Goal: Task Accomplishment & Management: Manage account settings

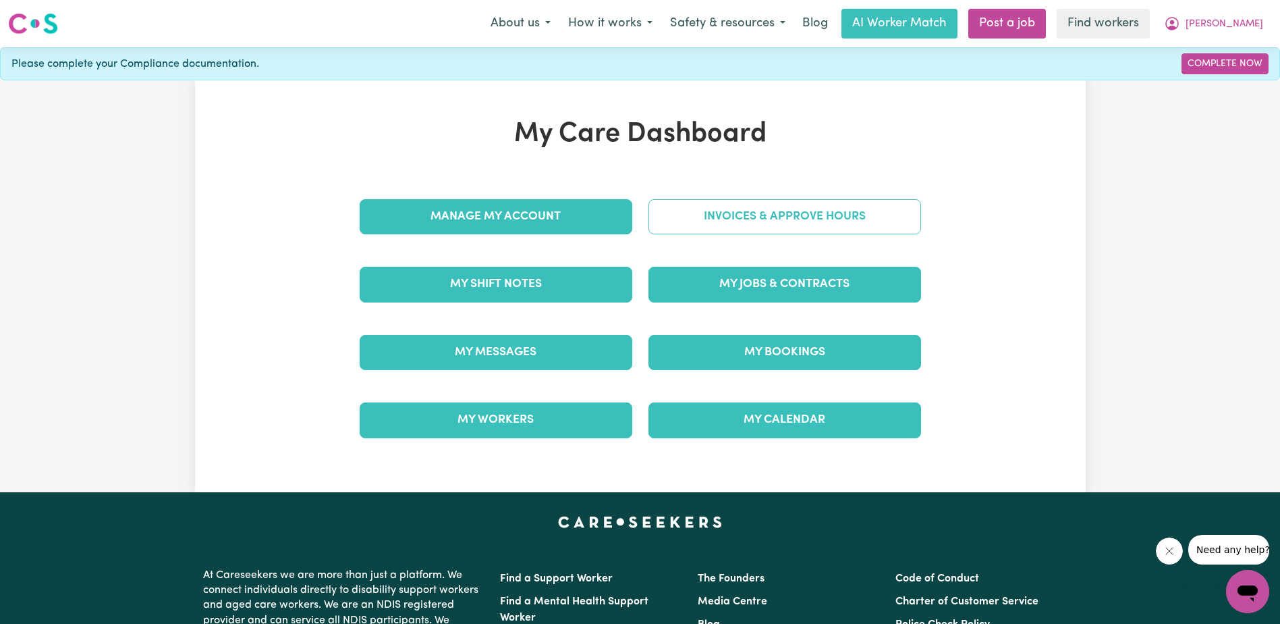
click at [753, 208] on link "Invoices & Approve Hours" at bounding box center [785, 216] width 273 height 35
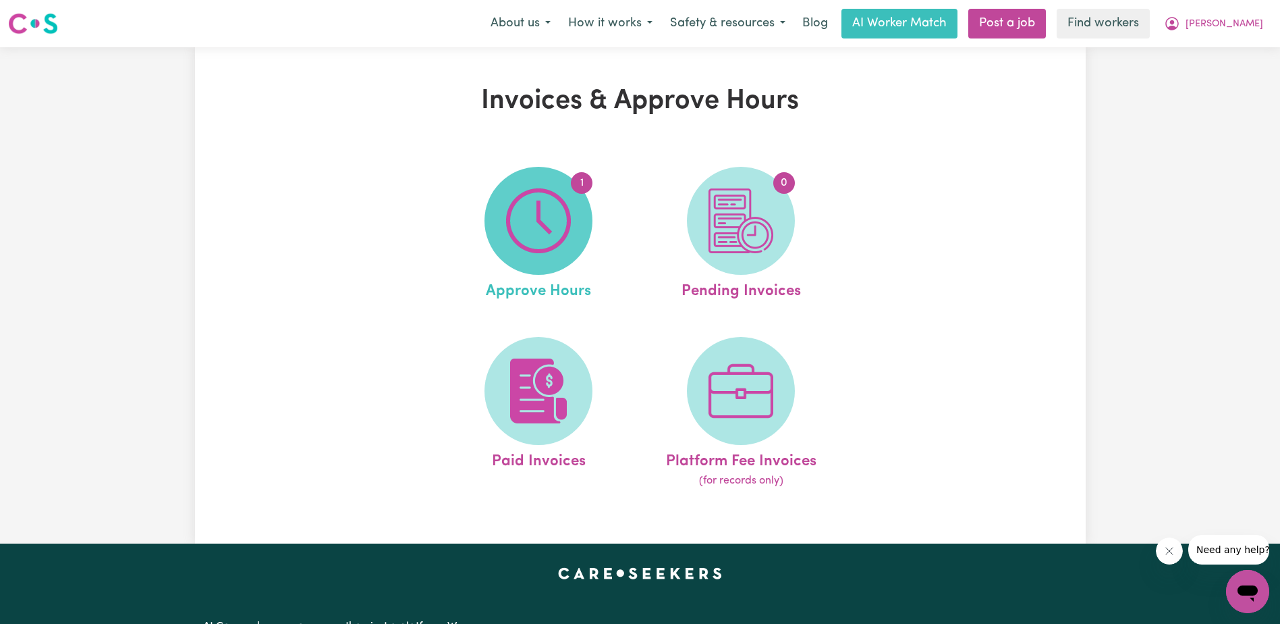
click at [535, 221] on img at bounding box center [538, 220] width 65 height 65
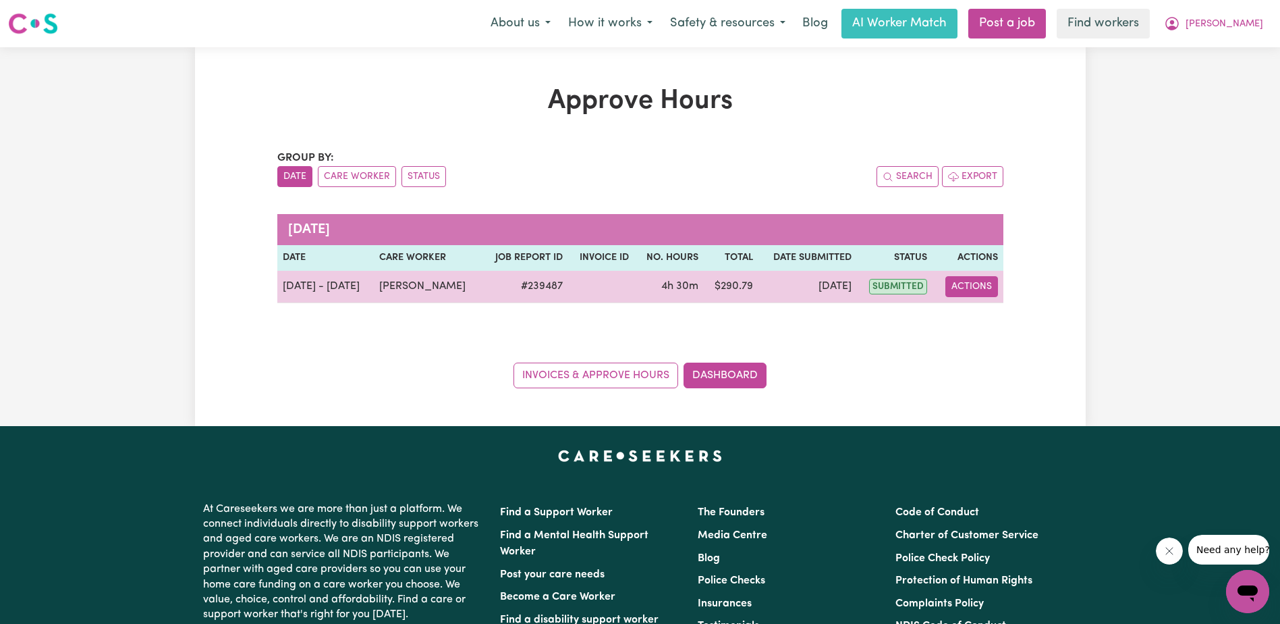
click at [972, 285] on button "Actions" at bounding box center [972, 286] width 53 height 21
click at [993, 326] on link "View Job Report" at bounding box center [1004, 317] width 115 height 27
select select "pm"
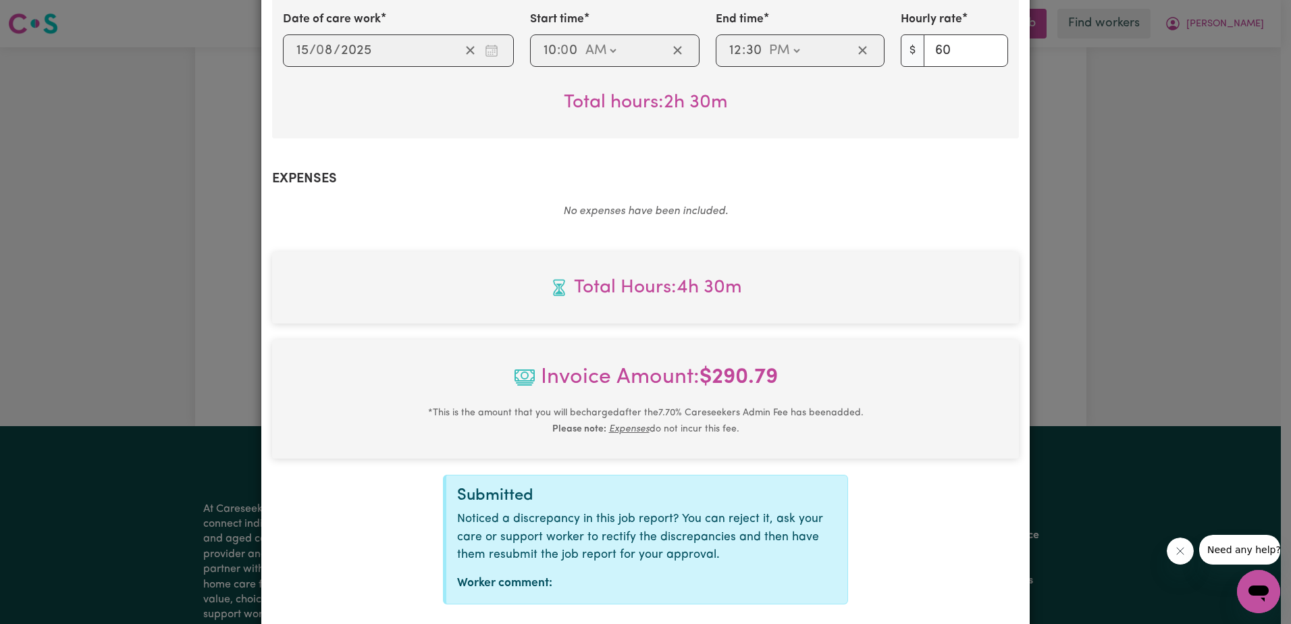
scroll to position [582, 0]
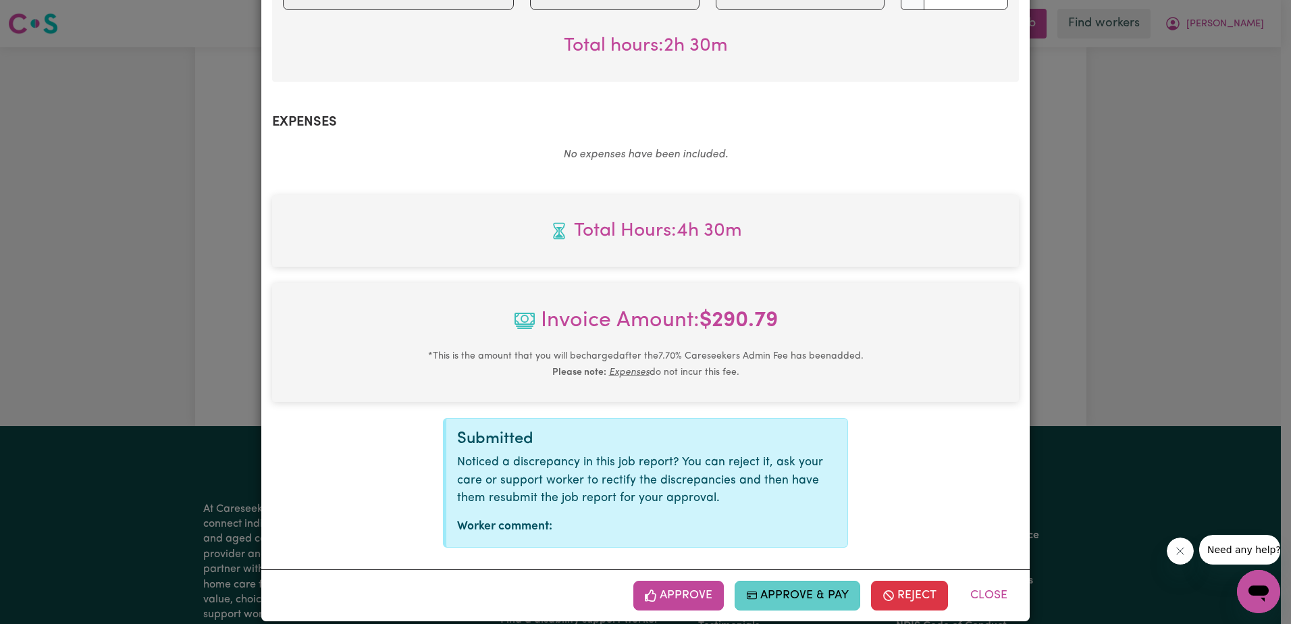
click at [793, 580] on button "Approve & Pay" at bounding box center [797, 595] width 126 height 30
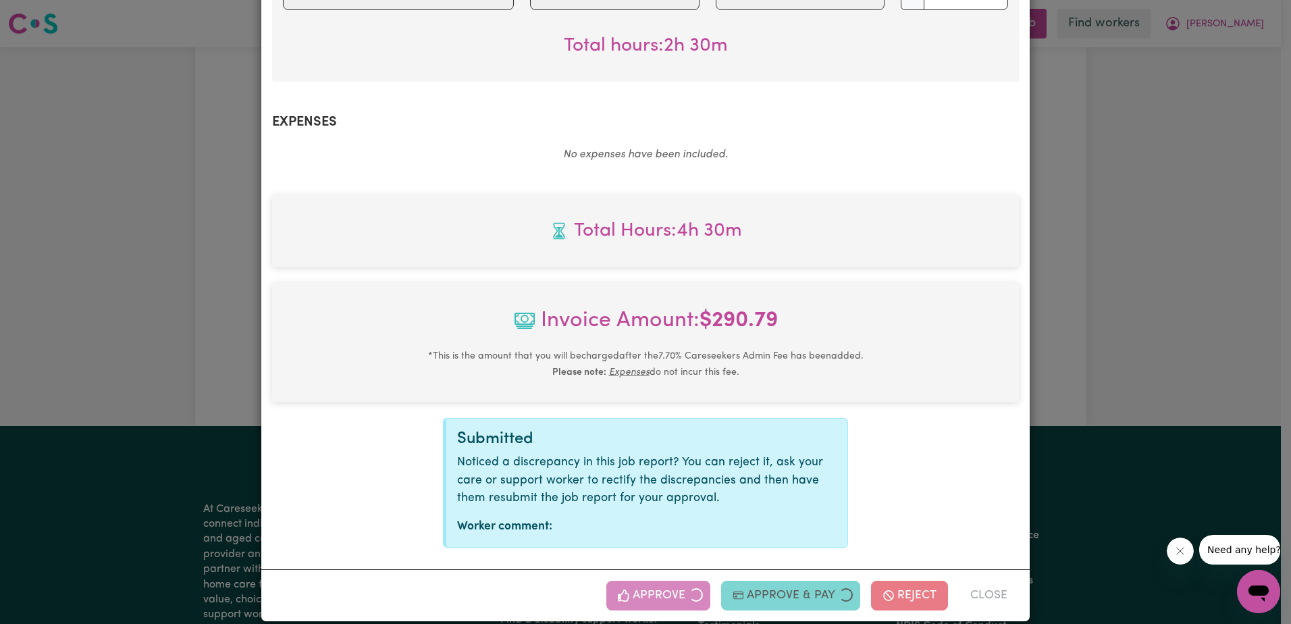
select select "card_1QINzUB2z0xKyepBNbshkzjV"
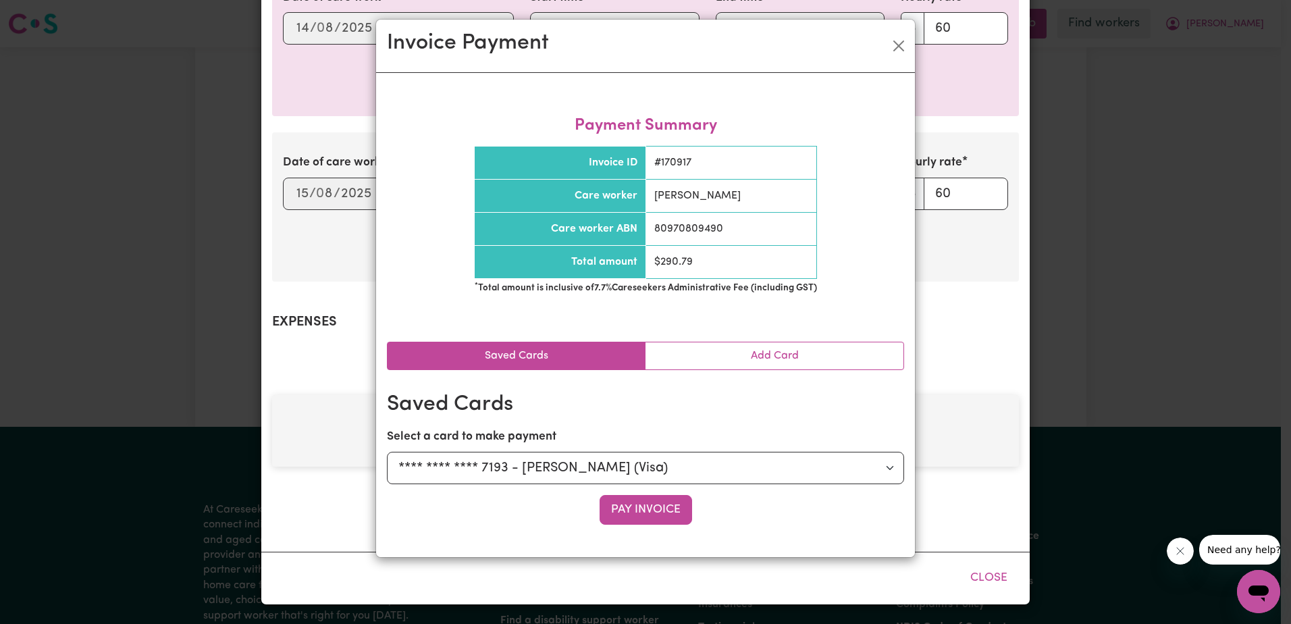
scroll to position [364, 0]
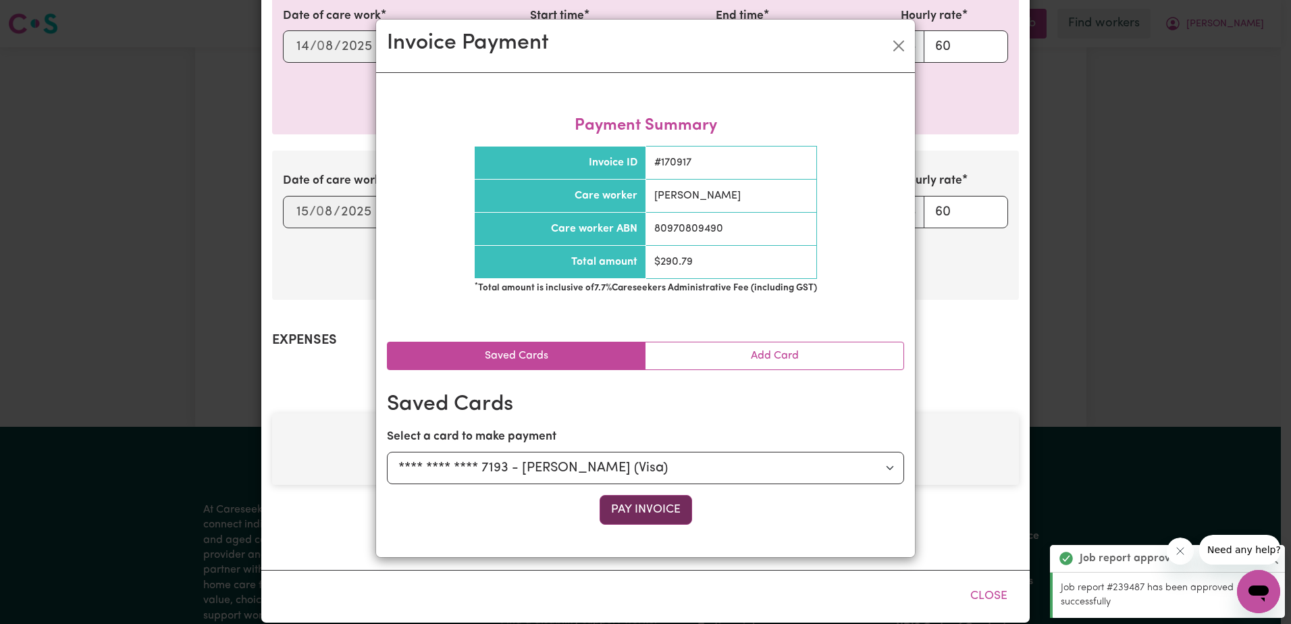
click at [682, 511] on button "Pay Invoice" at bounding box center [645, 510] width 92 height 30
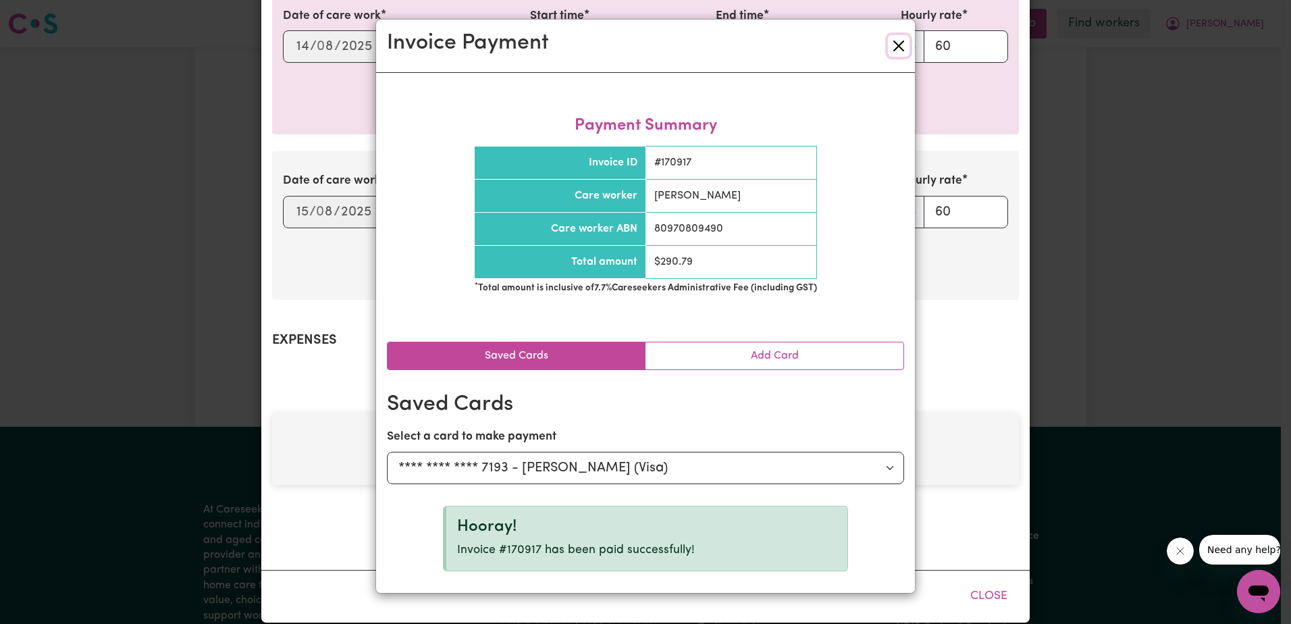
click at [900, 47] on button "Close" at bounding box center [899, 46] width 22 height 22
